Goal: Task Accomplishment & Management: Manage account settings

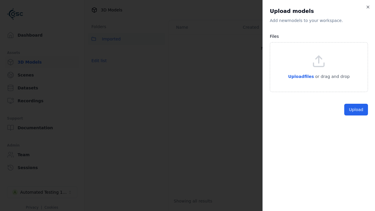
click at [356, 115] on button "Upload" at bounding box center [356, 110] width 24 height 12
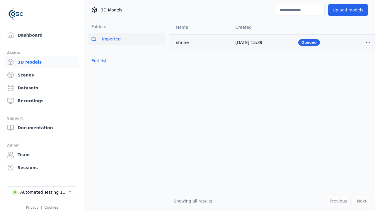
click at [363, 42] on html "Support Dashboard Assets 3D Models Scenes Datasets Recordings Support Documenta…" at bounding box center [187, 105] width 375 height 211
click at [350, 65] on div "Delete" at bounding box center [350, 64] width 35 height 9
